Goal: Transaction & Acquisition: Purchase product/service

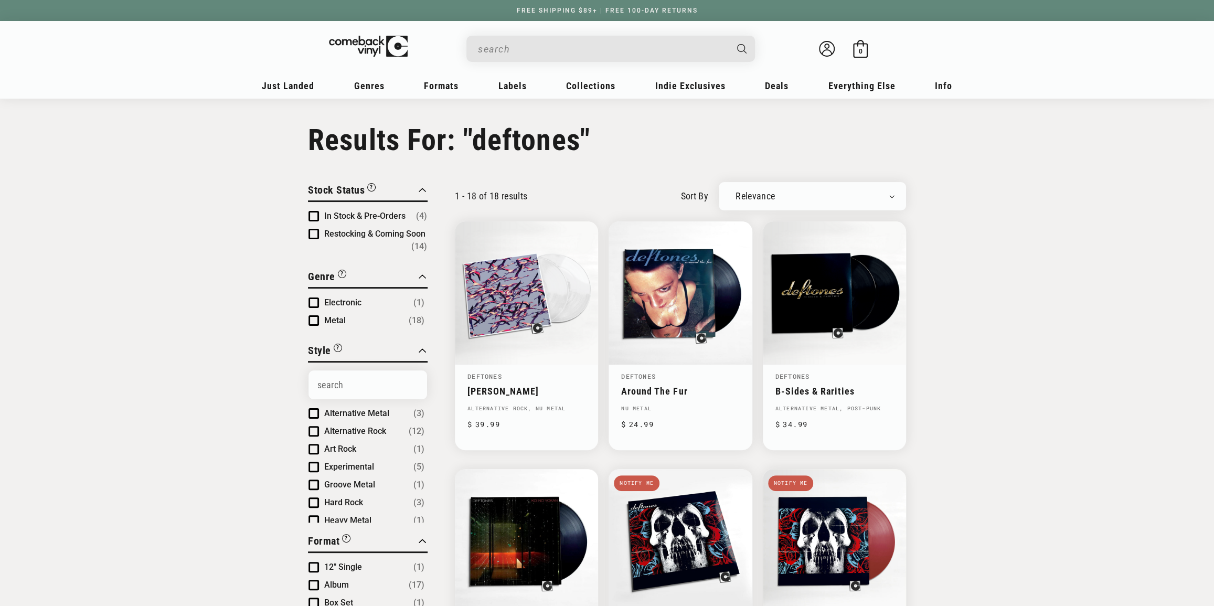
type input "deftones"
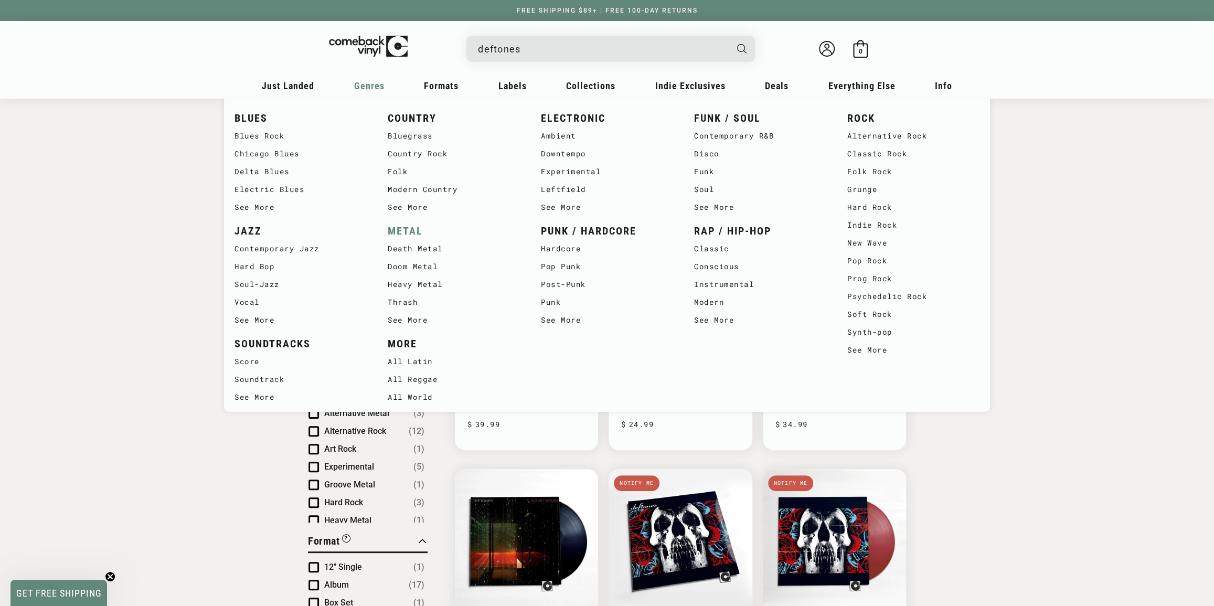
click at [399, 234] on link "METAL" at bounding box center [454, 230] width 132 height 17
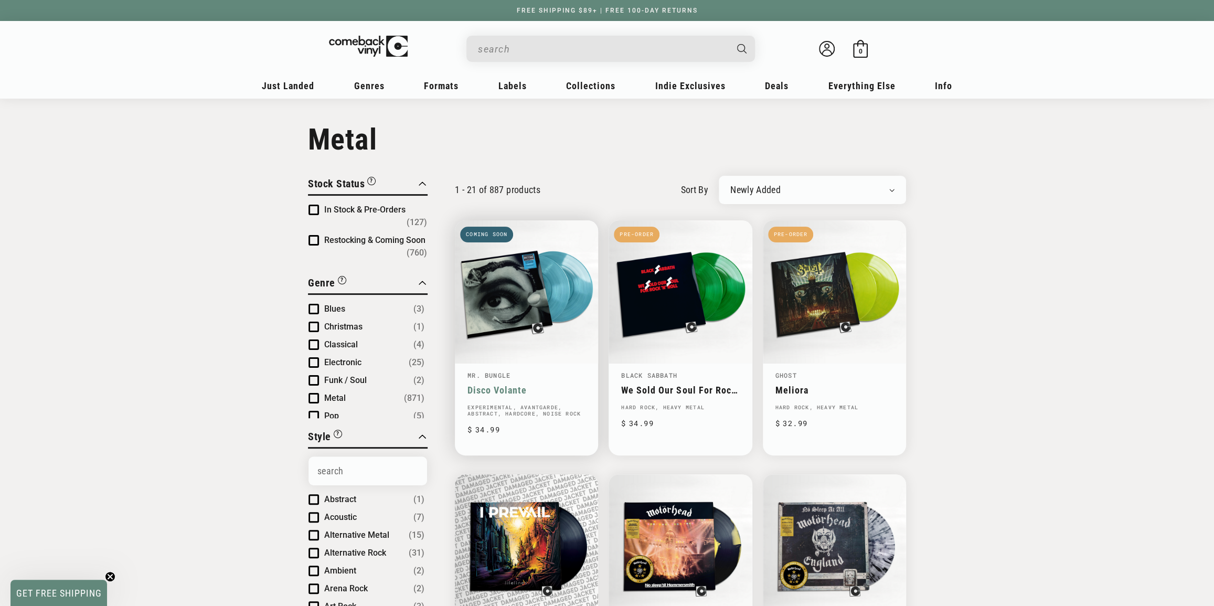
click at [491, 375] on link "Mr. Bungle" at bounding box center [488, 375] width 43 height 8
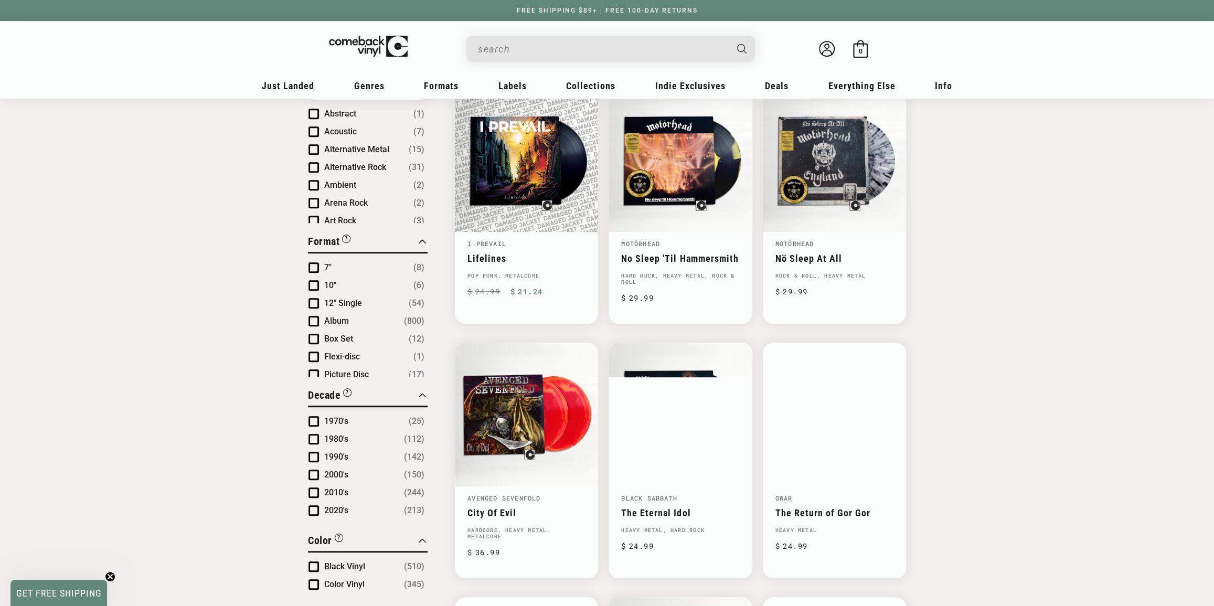
scroll to position [429, 0]
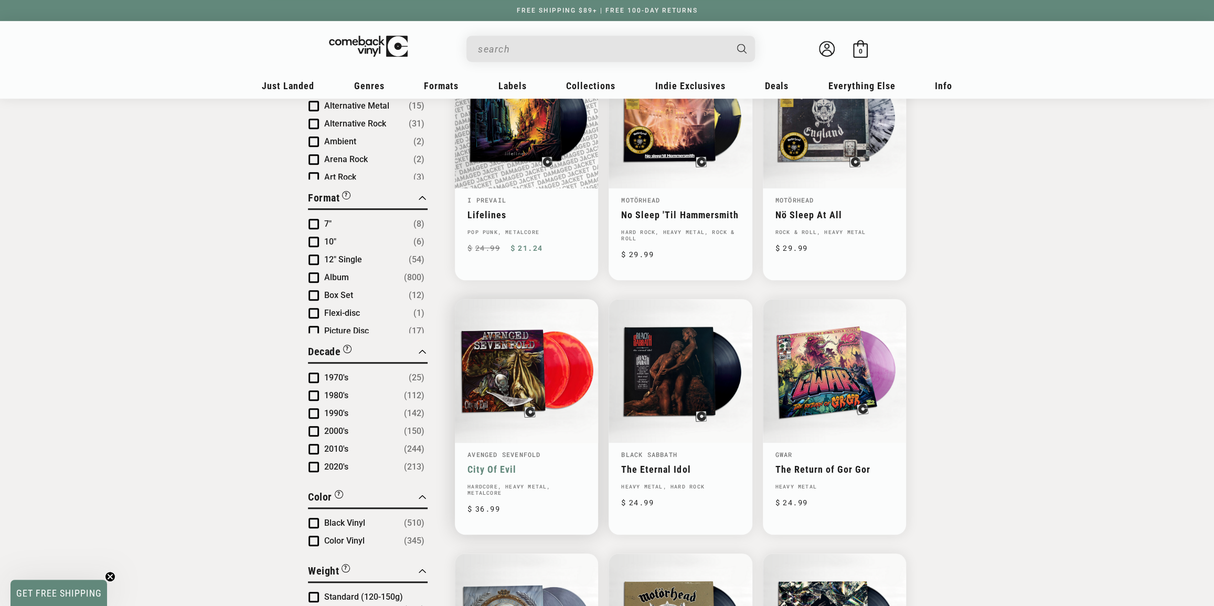
click at [506, 465] on link "City Of Evil" at bounding box center [526, 469] width 118 height 11
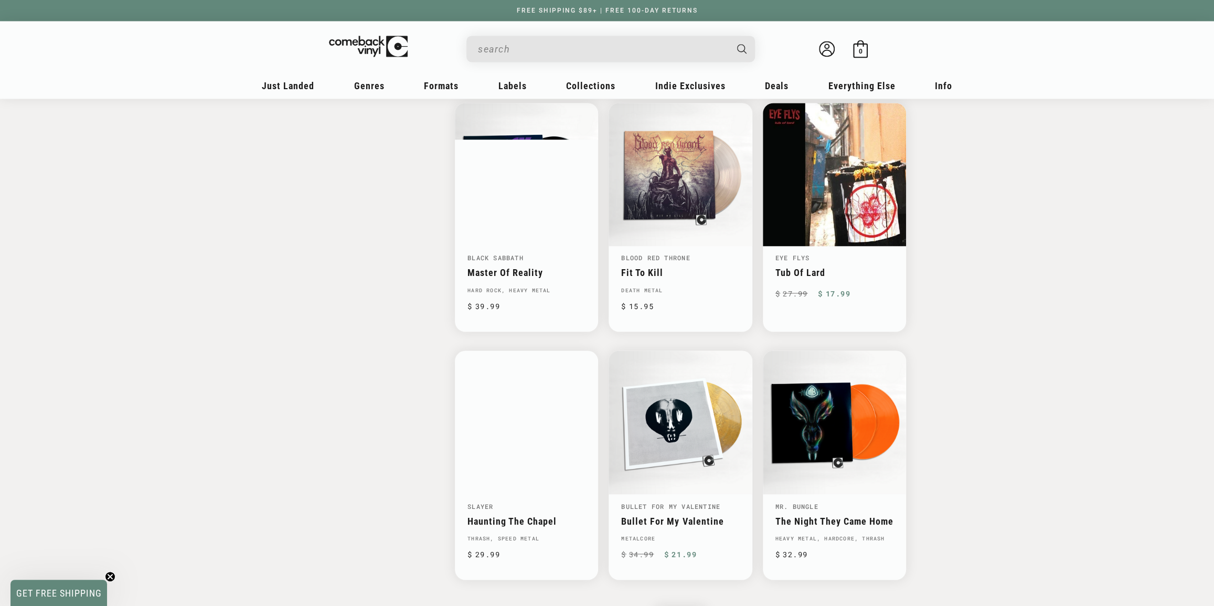
scroll to position [1383, 0]
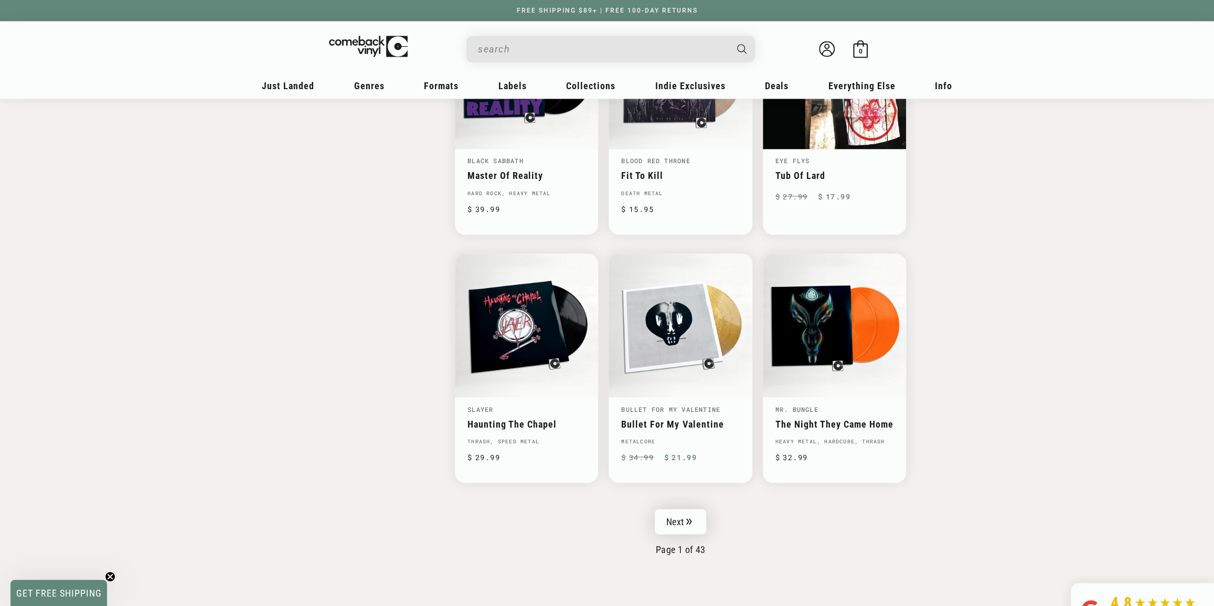
click at [676, 517] on link "Next" at bounding box center [680, 521] width 51 height 25
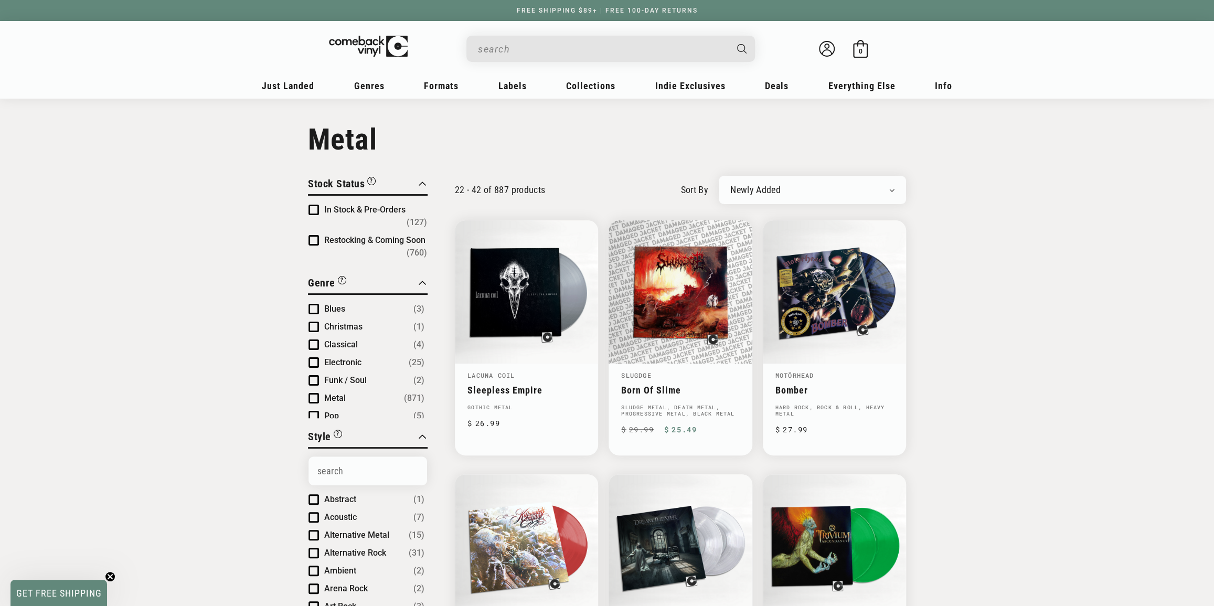
click at [534, 59] on input "When autocomplete results are available use up and down arrows to review and en…" at bounding box center [602, 49] width 249 height 22
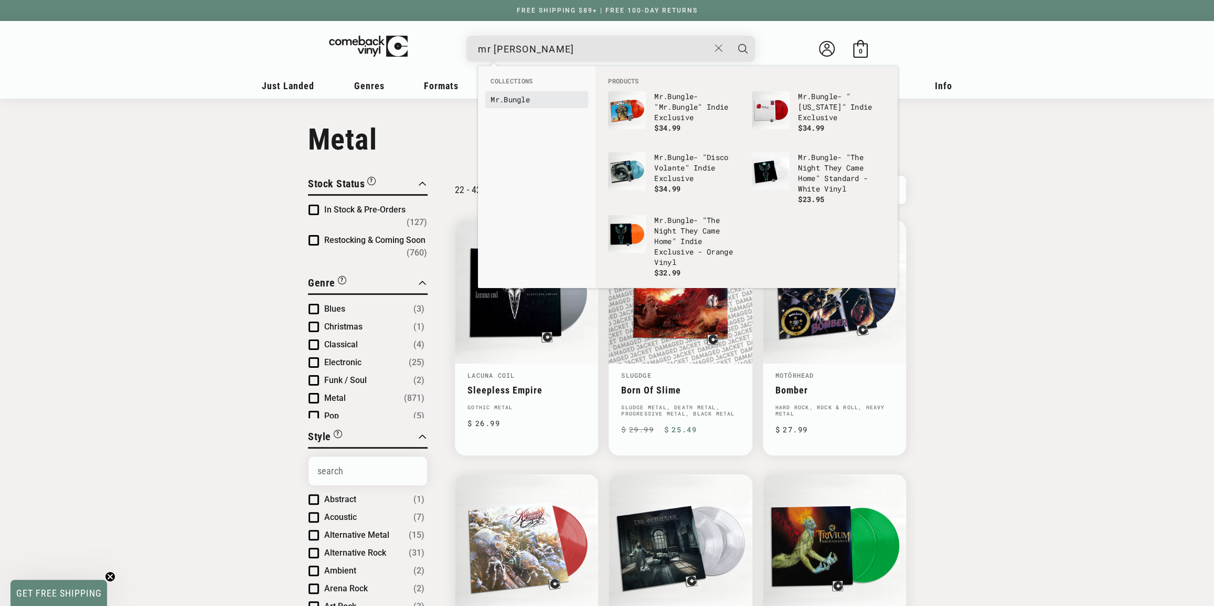
type input "mr bungle"
click at [524, 102] on b "Bungle" at bounding box center [517, 99] width 26 height 10
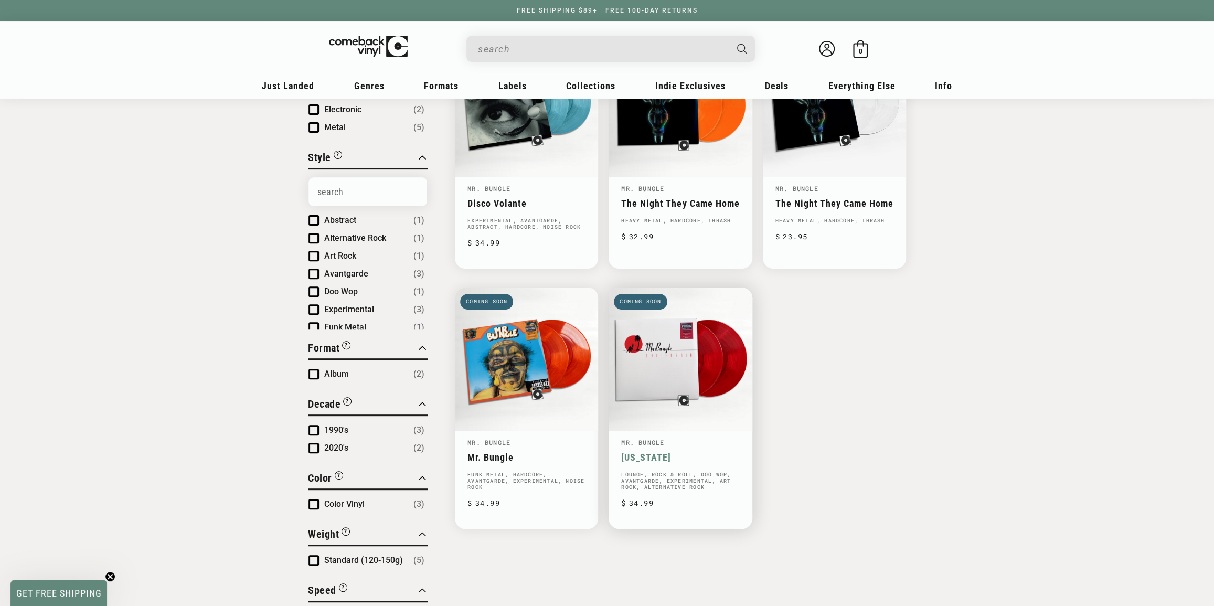
scroll to position [190, 0]
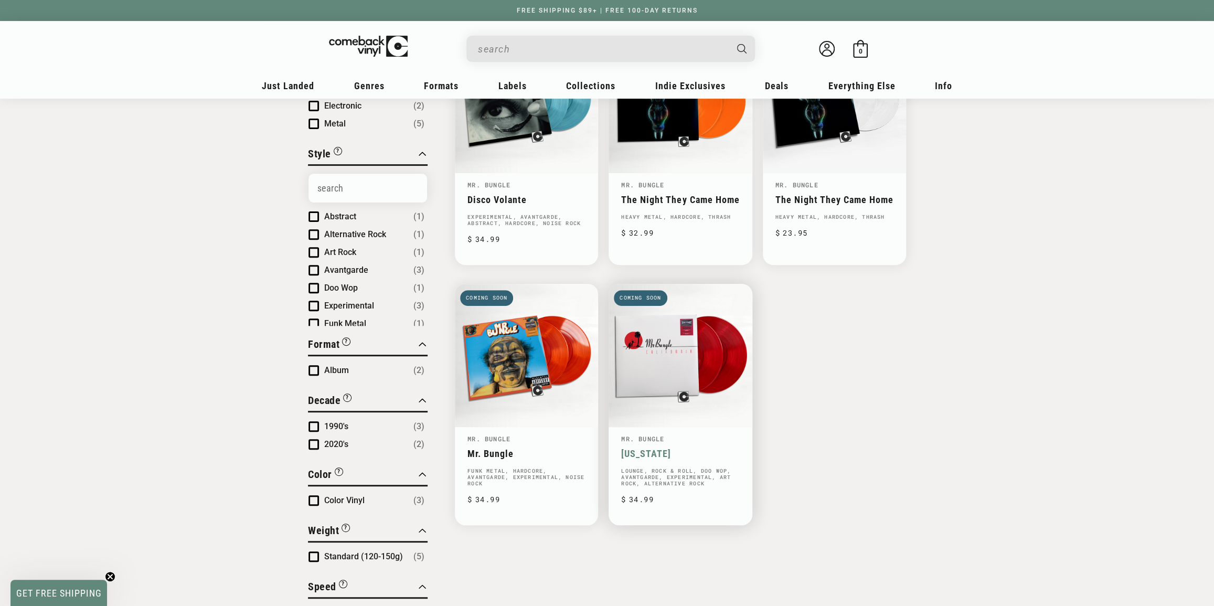
click at [635, 448] on link "[US_STATE]" at bounding box center [680, 453] width 118 height 11
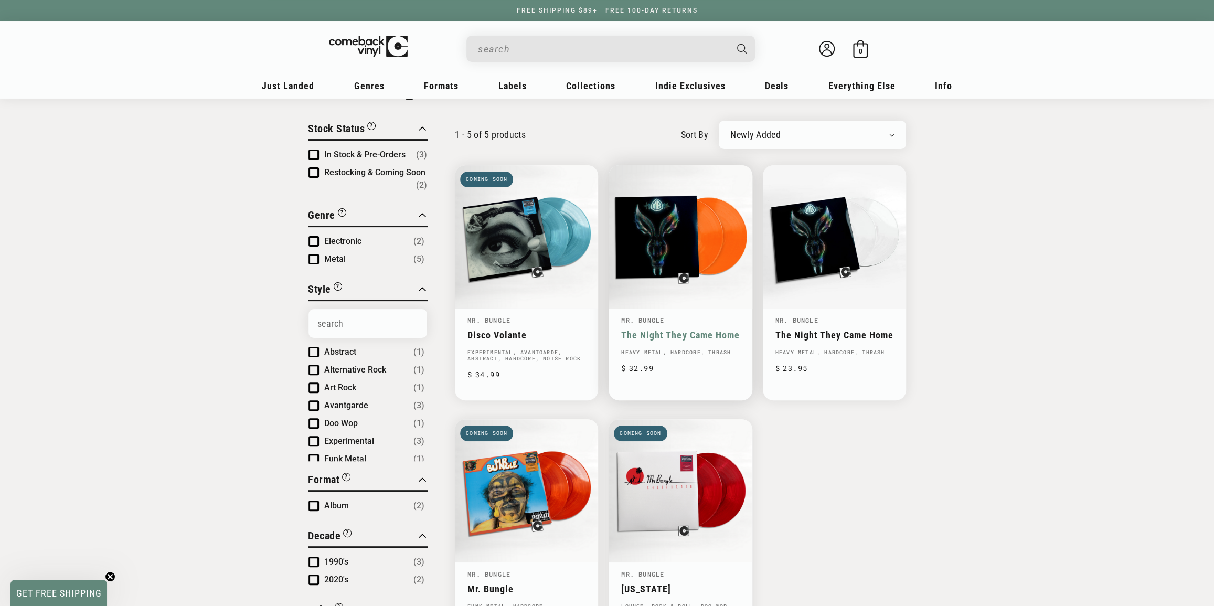
scroll to position [47, 0]
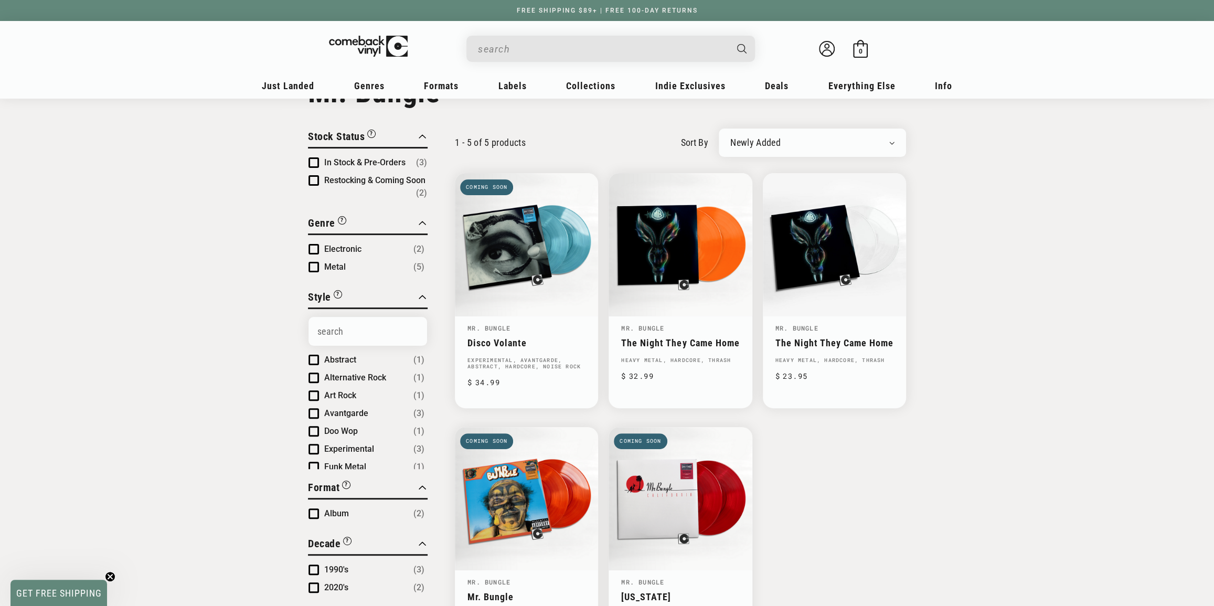
click at [133, 216] on div "Close Filter By Clear All Stock Status “Coming Soon” titles are upcoming releas…" at bounding box center [607, 528] width 1214 height 799
